Goal: Information Seeking & Learning: Find contact information

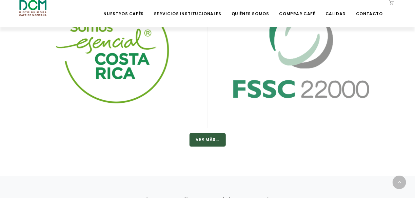
scroll to position [1141, 0]
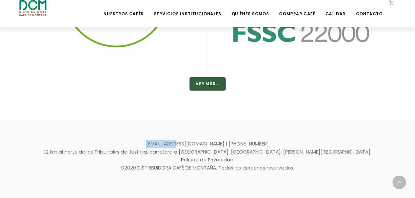
drag, startPoint x: 200, startPoint y: 142, endPoint x: 171, endPoint y: 143, distance: 29.5
click at [171, 143] on p "[EMAIL_ADDRESS][DOMAIN_NAME] | [PHONE_NUMBER] 1.2 km al norte de los Tribunales…" at bounding box center [207, 156] width 376 height 33
copy p "[EMAIL_ADDRESS][DOMAIN_NAME]"
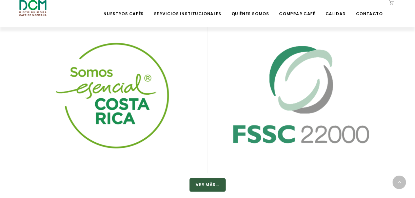
scroll to position [1039, 0]
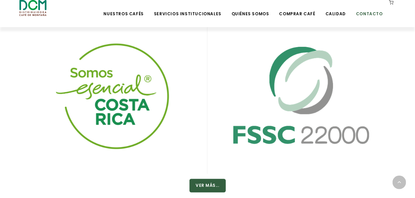
click at [367, 13] on link "Contacto" at bounding box center [369, 9] width 35 height 16
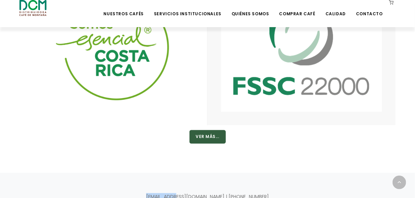
scroll to position [1141, 0]
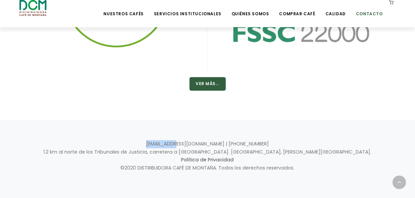
click at [372, 14] on link "Contacto" at bounding box center [369, 9] width 35 height 16
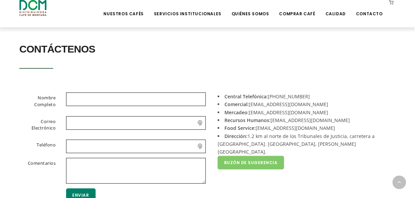
scroll to position [170, 0]
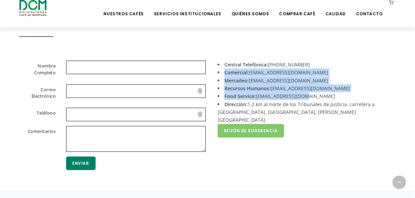
drag, startPoint x: 224, startPoint y: 72, endPoint x: 307, endPoint y: 97, distance: 86.6
click at [307, 97] on div "Central Telefónica: [PHONE_NUMBER] Comercial: [EMAIL_ADDRESS][DOMAIN_NAME] Merc…" at bounding box center [304, 119] width 193 height 116
copy div "Comercial: [EMAIL_ADDRESS][DOMAIN_NAME] Mercadeo: [EMAIL_ADDRESS][DOMAIN_NAME] …"
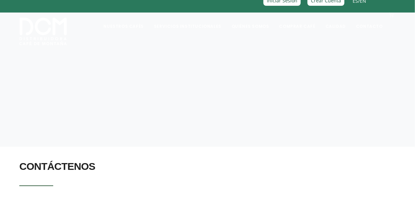
scroll to position [0, 0]
